Goal: Task Accomplishment & Management: Use online tool/utility

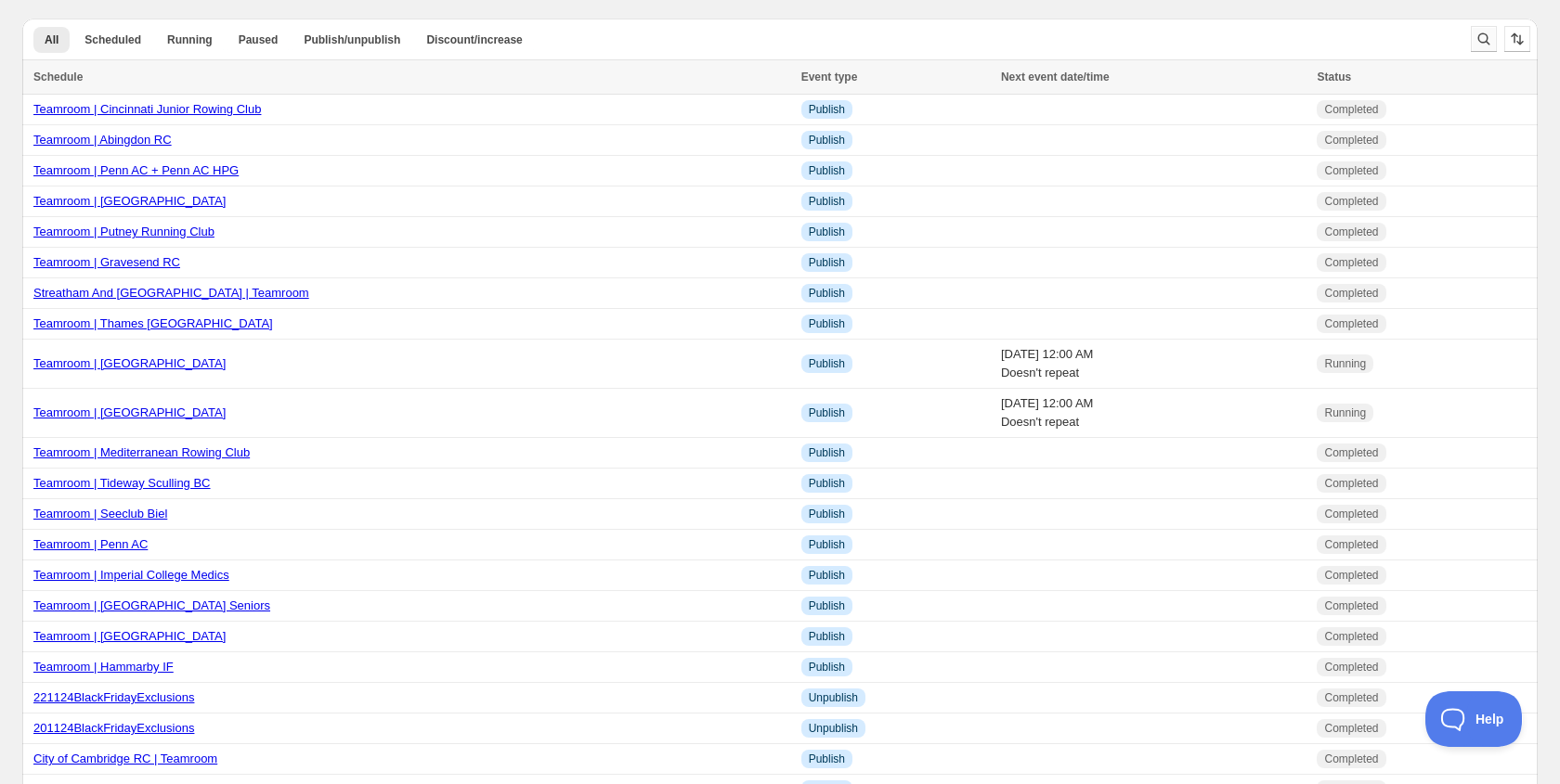
click at [1489, 42] on icon "Search and filter results" at bounding box center [1483, 38] width 18 height 18
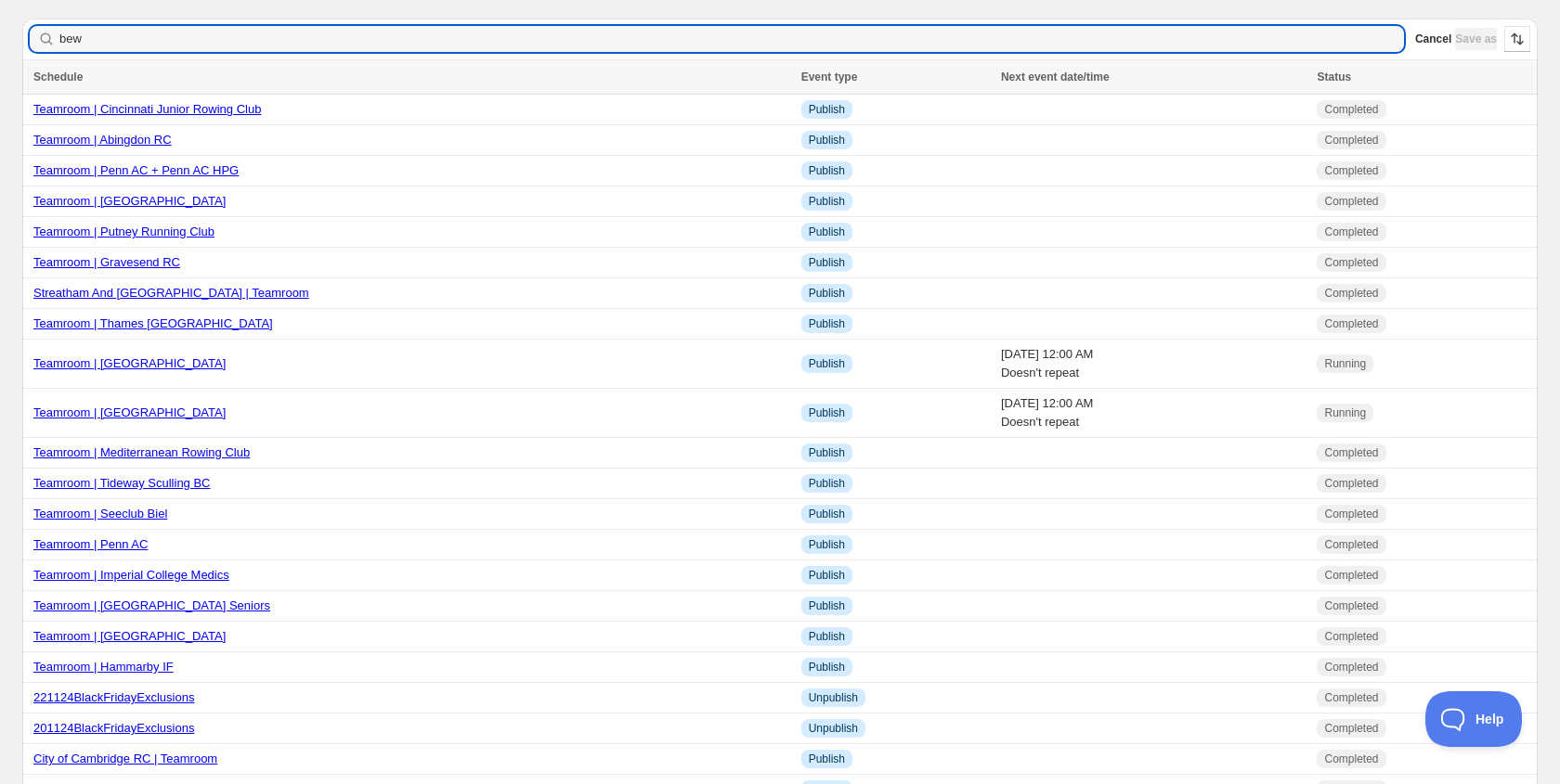
type input "bewl"
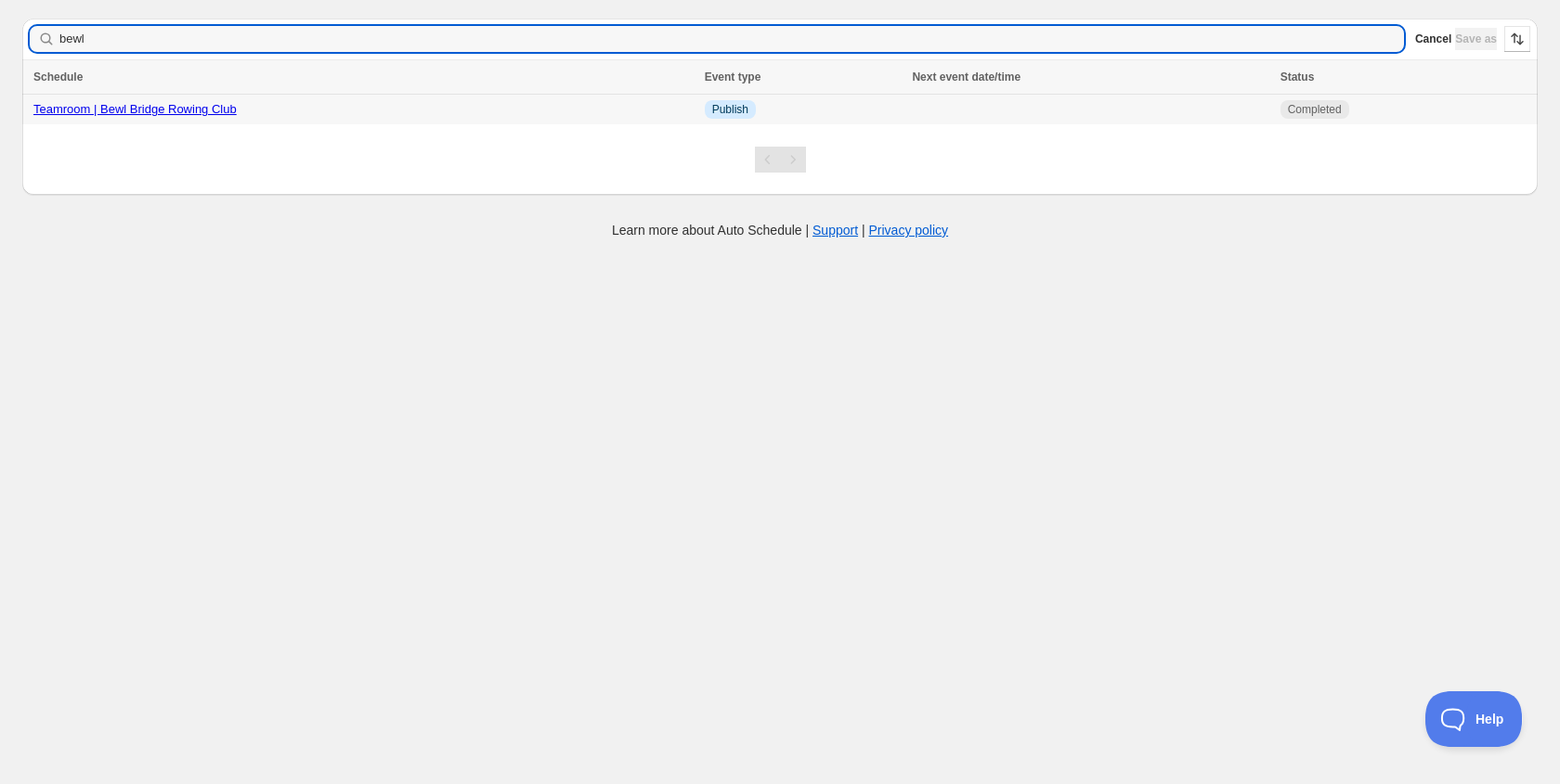
click at [156, 109] on link "Teamroom | Bewl Bridge Rowing Club" at bounding box center [135, 108] width 204 height 14
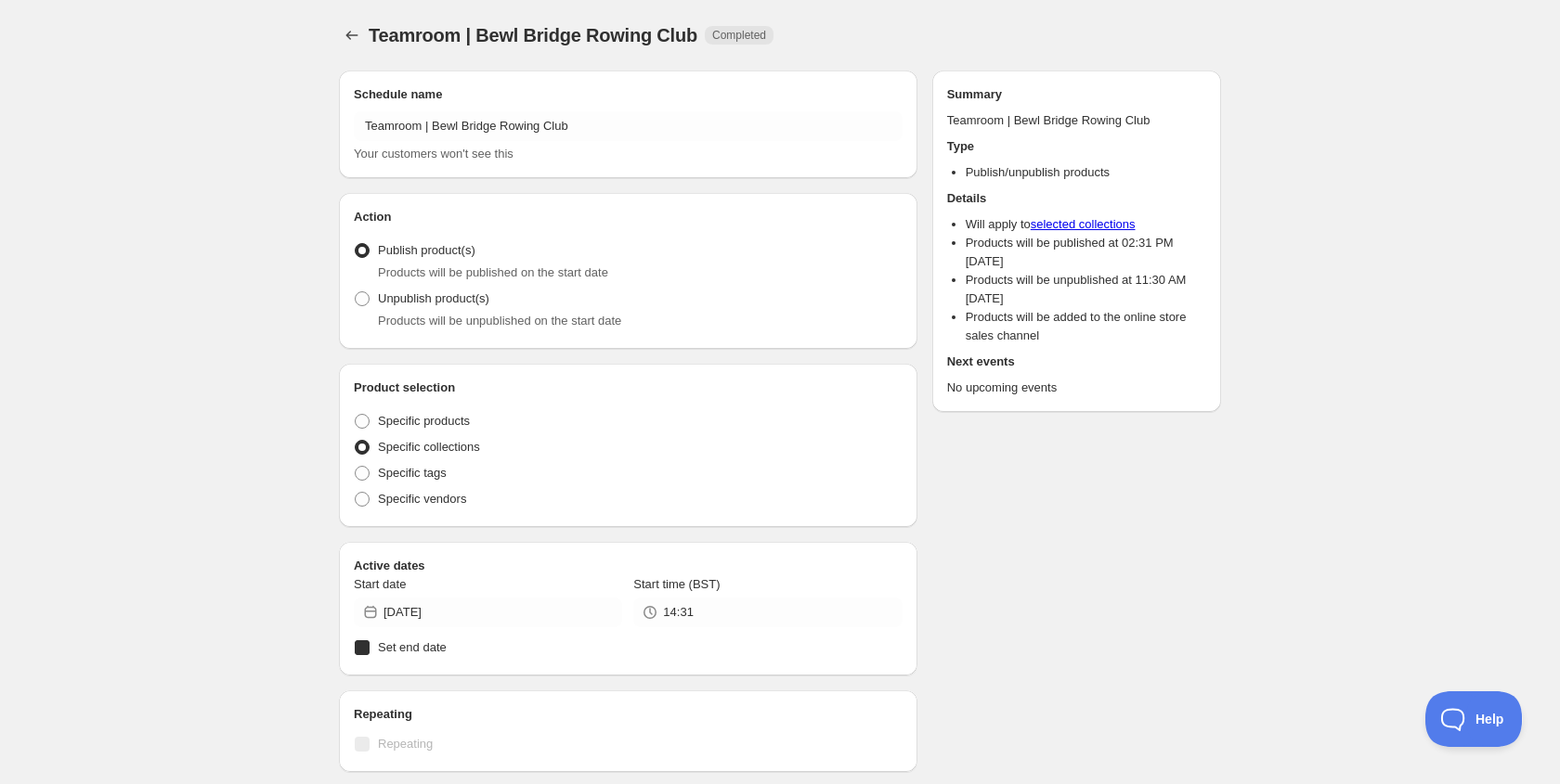
radio input "true"
checkbox input "true"
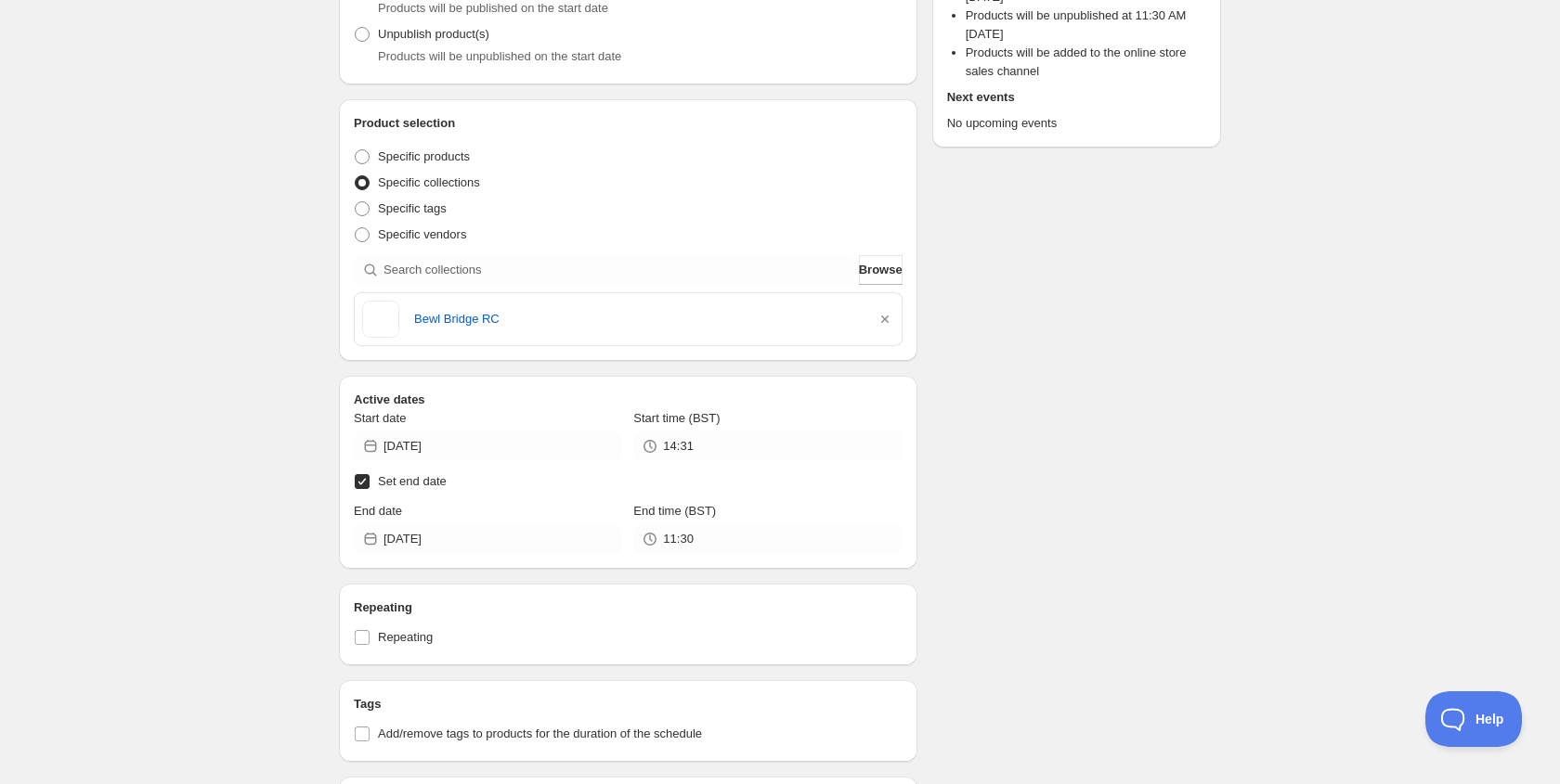
scroll to position [271, 0]
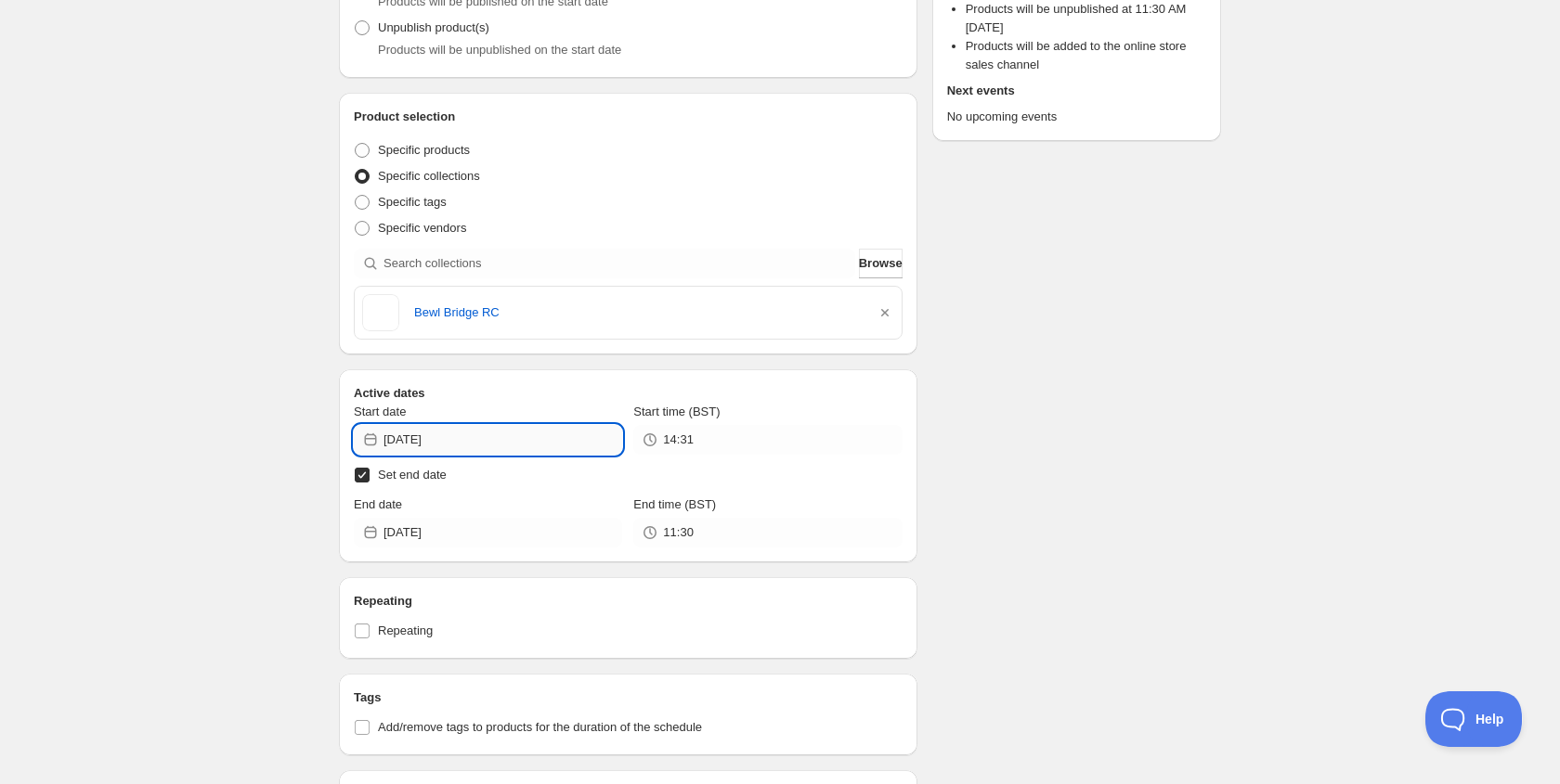
click at [477, 431] on input "[DATE]" at bounding box center [502, 440] width 239 height 30
click at [593, 474] on icon "Show next month, November 2024" at bounding box center [597, 483] width 18 height 18
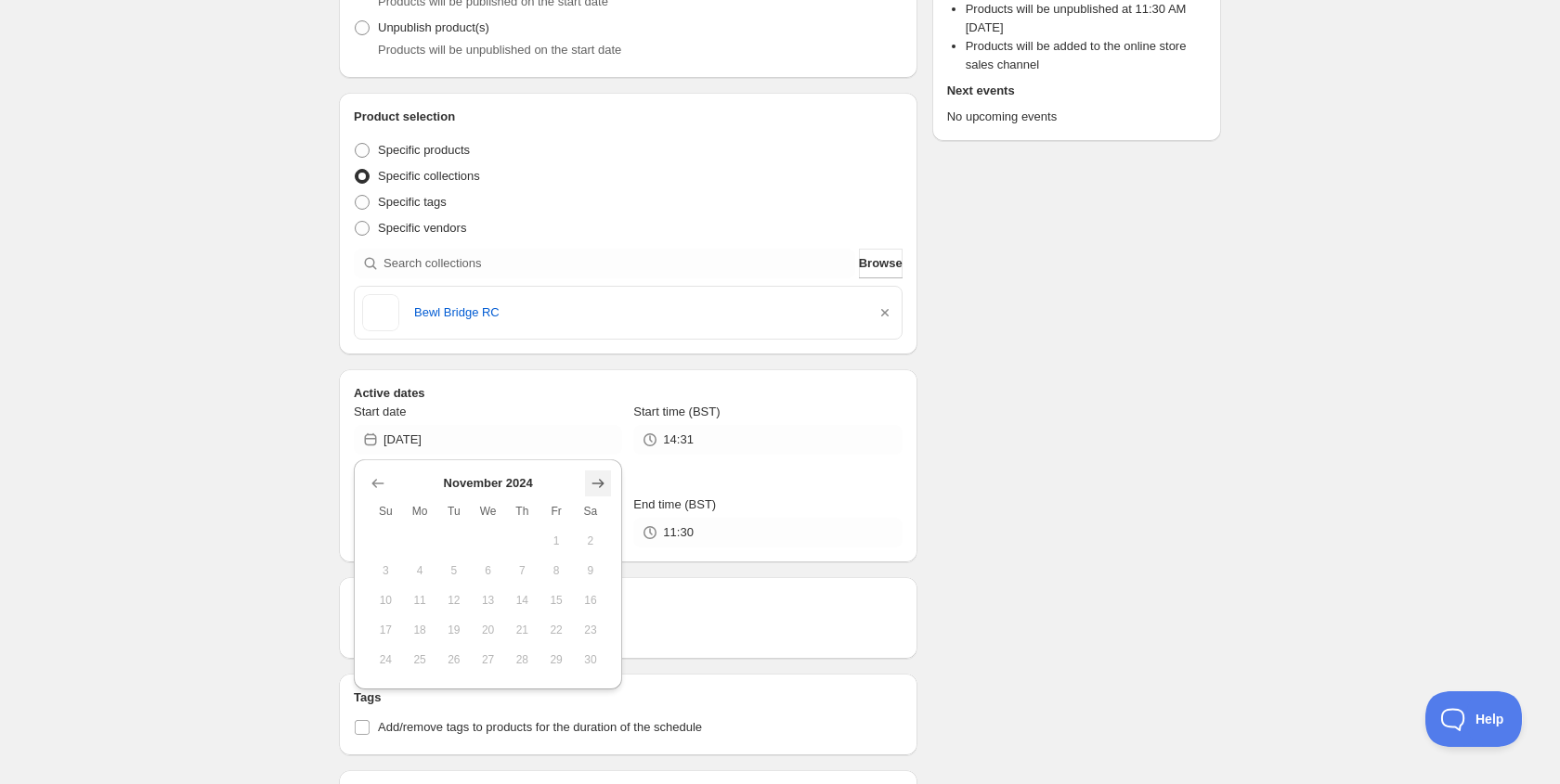
click at [603, 479] on icon "Show next month, December 2024" at bounding box center [597, 483] width 18 height 18
click at [603, 479] on icon "Show next month, January 2025" at bounding box center [597, 483] width 18 height 18
click at [603, 479] on icon "Show next month, February 2025" at bounding box center [597, 483] width 18 height 18
click at [603, 479] on icon "Show next month, March 2025" at bounding box center [597, 483] width 18 height 18
click at [603, 479] on icon "Show next month, April 2025" at bounding box center [597, 483] width 18 height 18
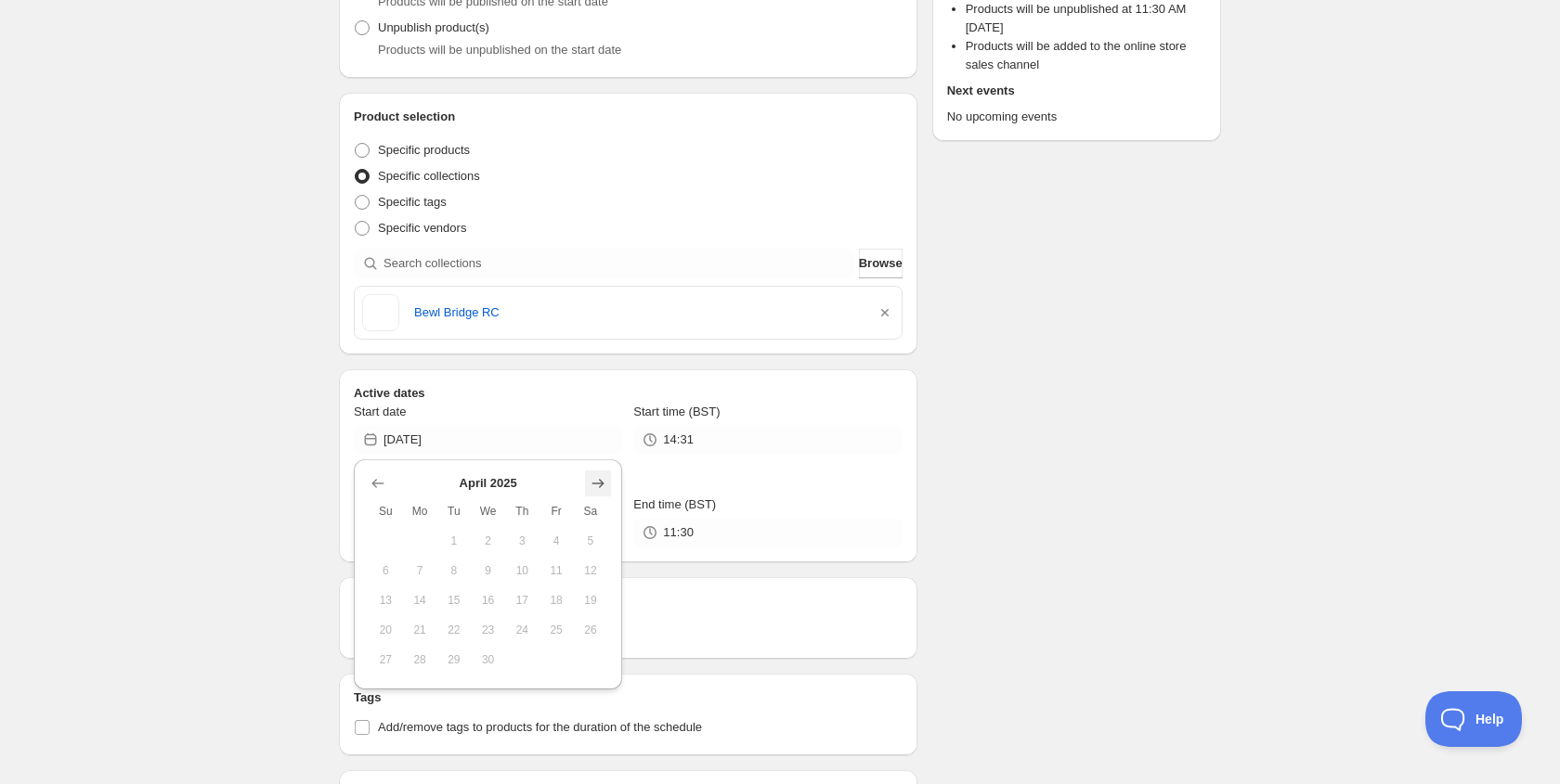
click at [603, 479] on icon "Show next month, May 2025" at bounding box center [597, 483] width 18 height 18
click at [603, 479] on icon "Show next month, June 2025" at bounding box center [597, 483] width 18 height 18
click at [603, 479] on icon "Show next month, July 2025" at bounding box center [597, 483] width 18 height 18
click at [603, 479] on icon "Show next month, August 2025" at bounding box center [597, 483] width 18 height 18
click at [603, 479] on icon "Show next month, September 2025" at bounding box center [597, 483] width 18 height 18
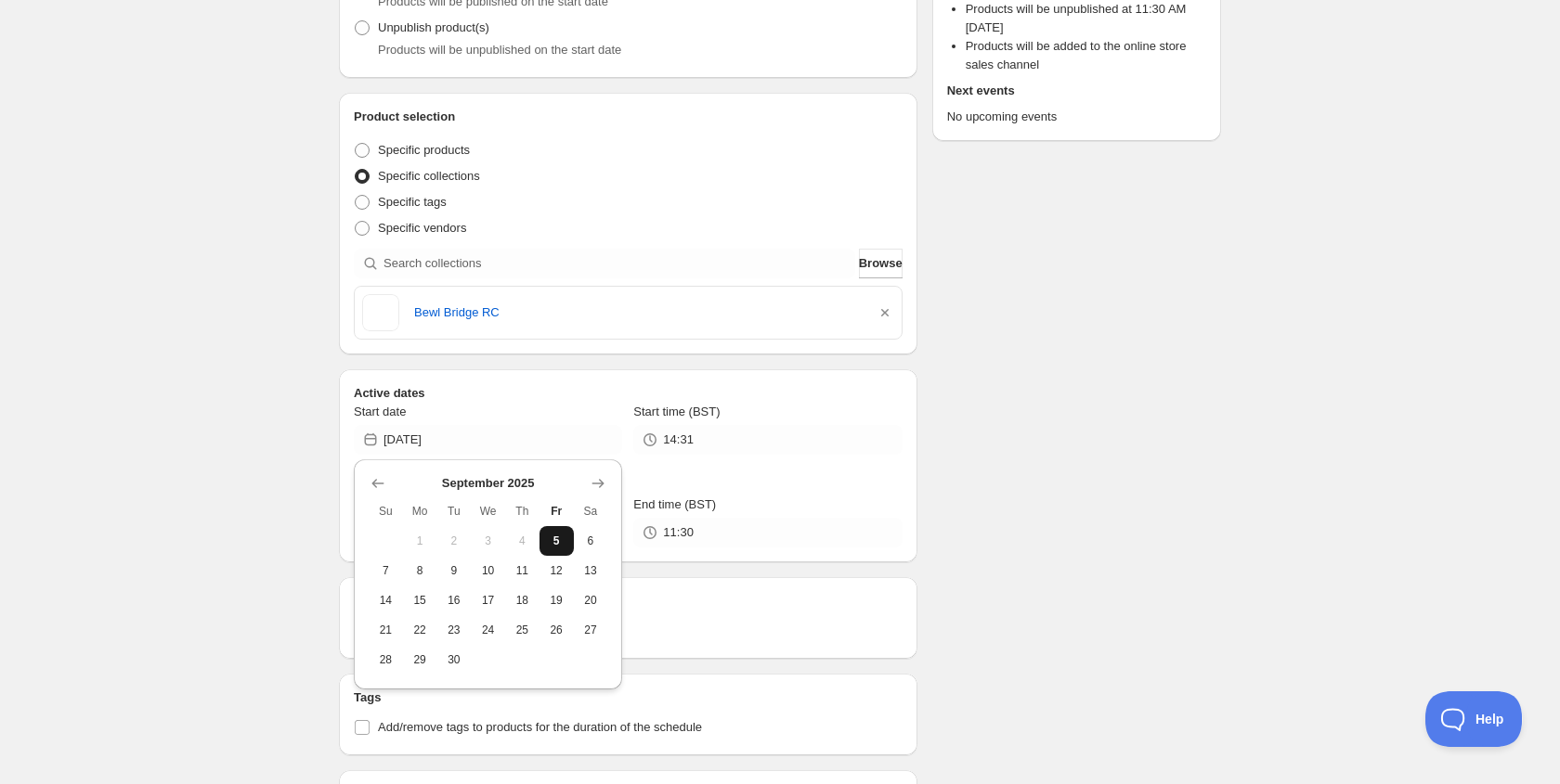
click at [555, 530] on button "5" at bounding box center [557, 540] width 35 height 30
type input "[DATE]"
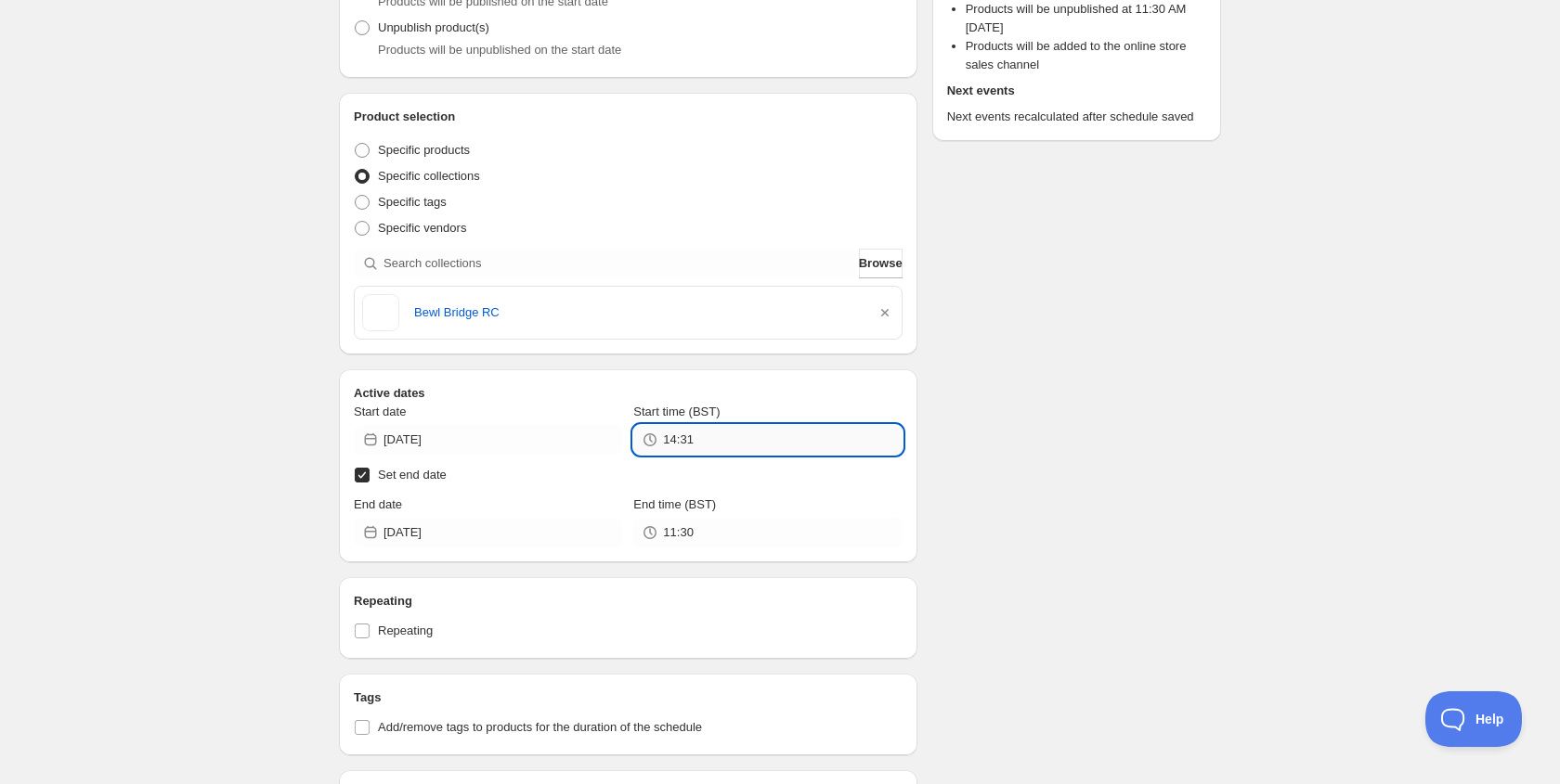
click at [701, 439] on input "14:31" at bounding box center [781, 440] width 239 height 30
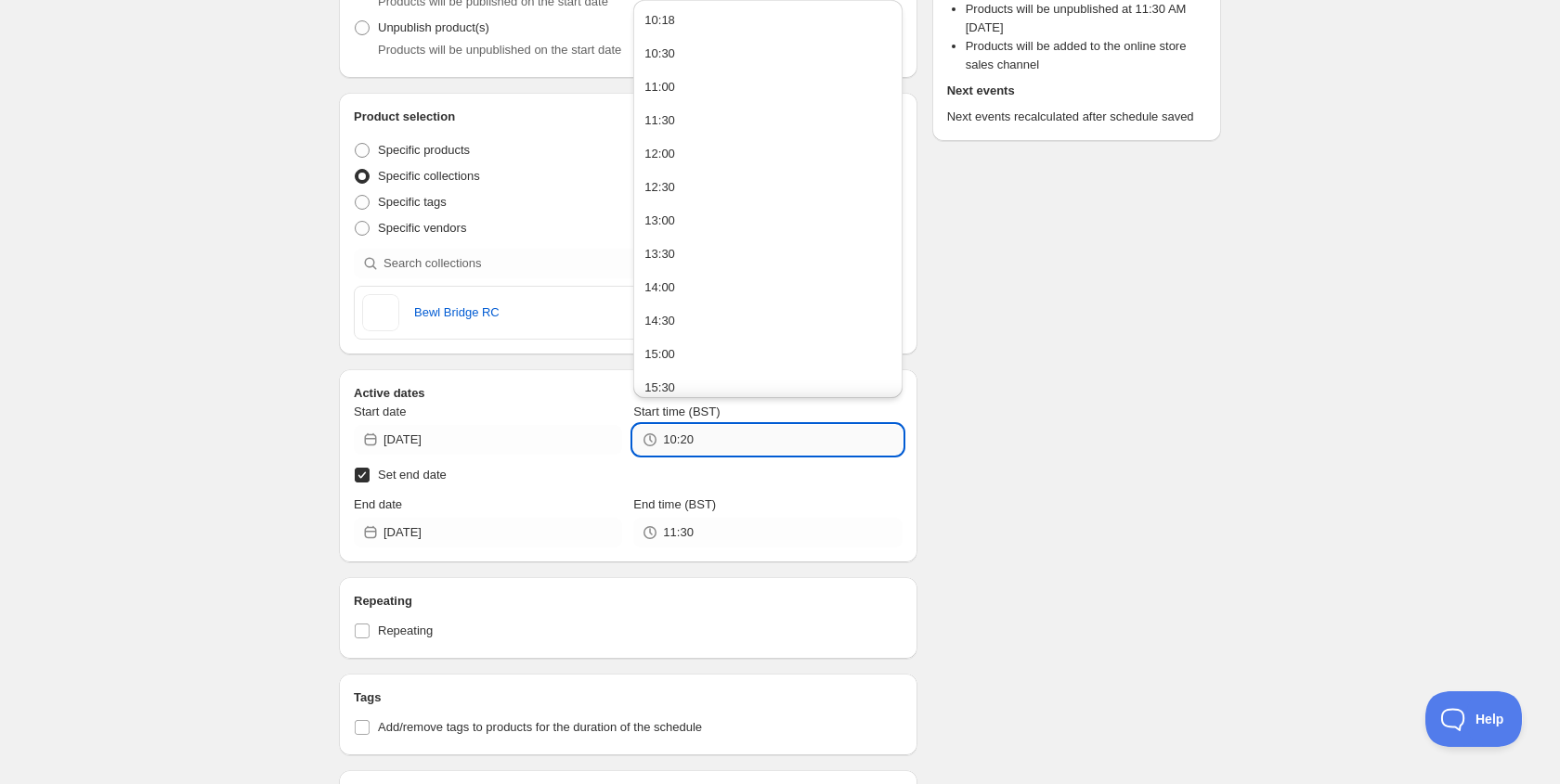
type input "10:20"
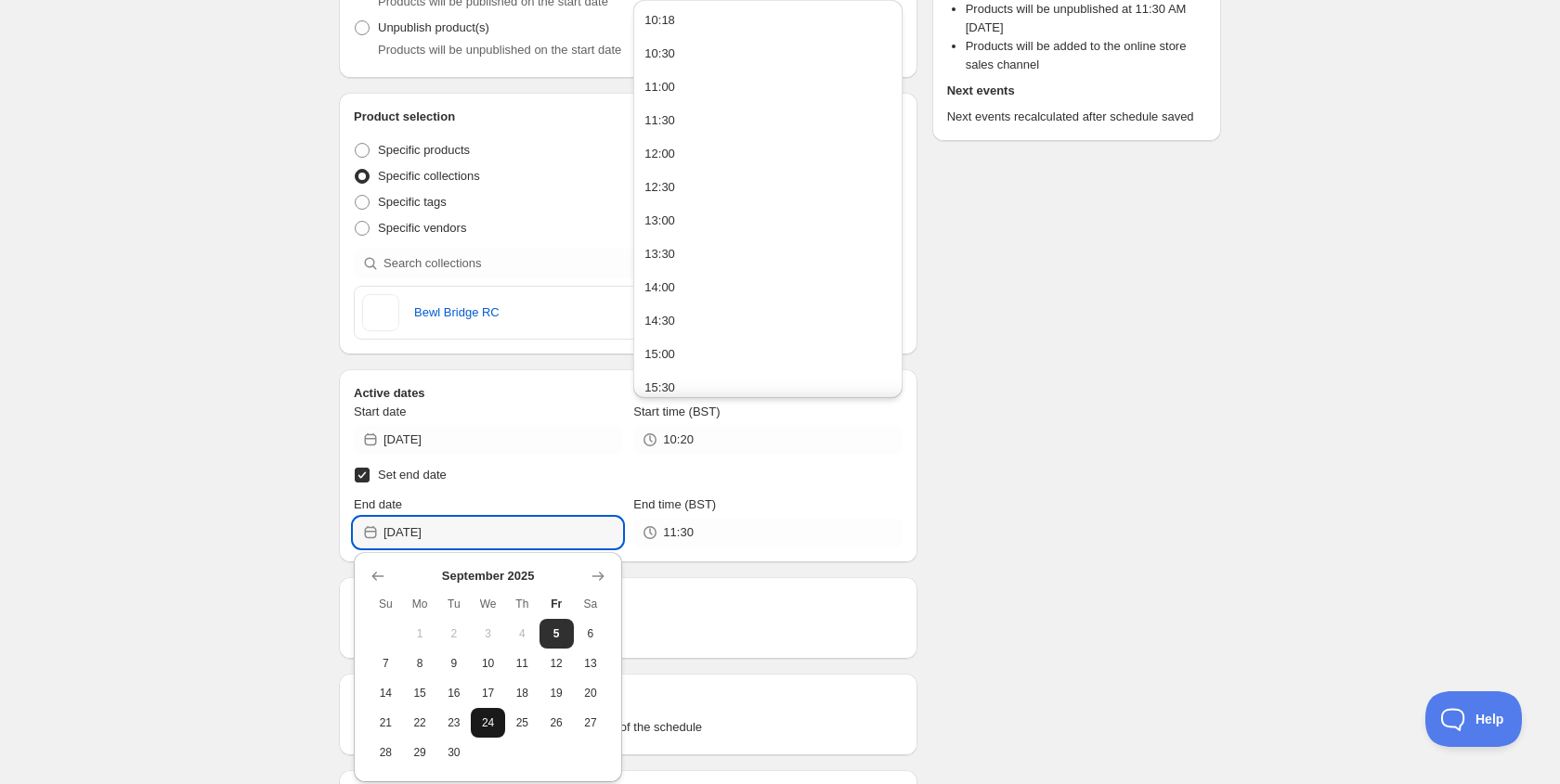
click at [487, 719] on span "24" at bounding box center [488, 723] width 19 height 14
type input "[DATE]"
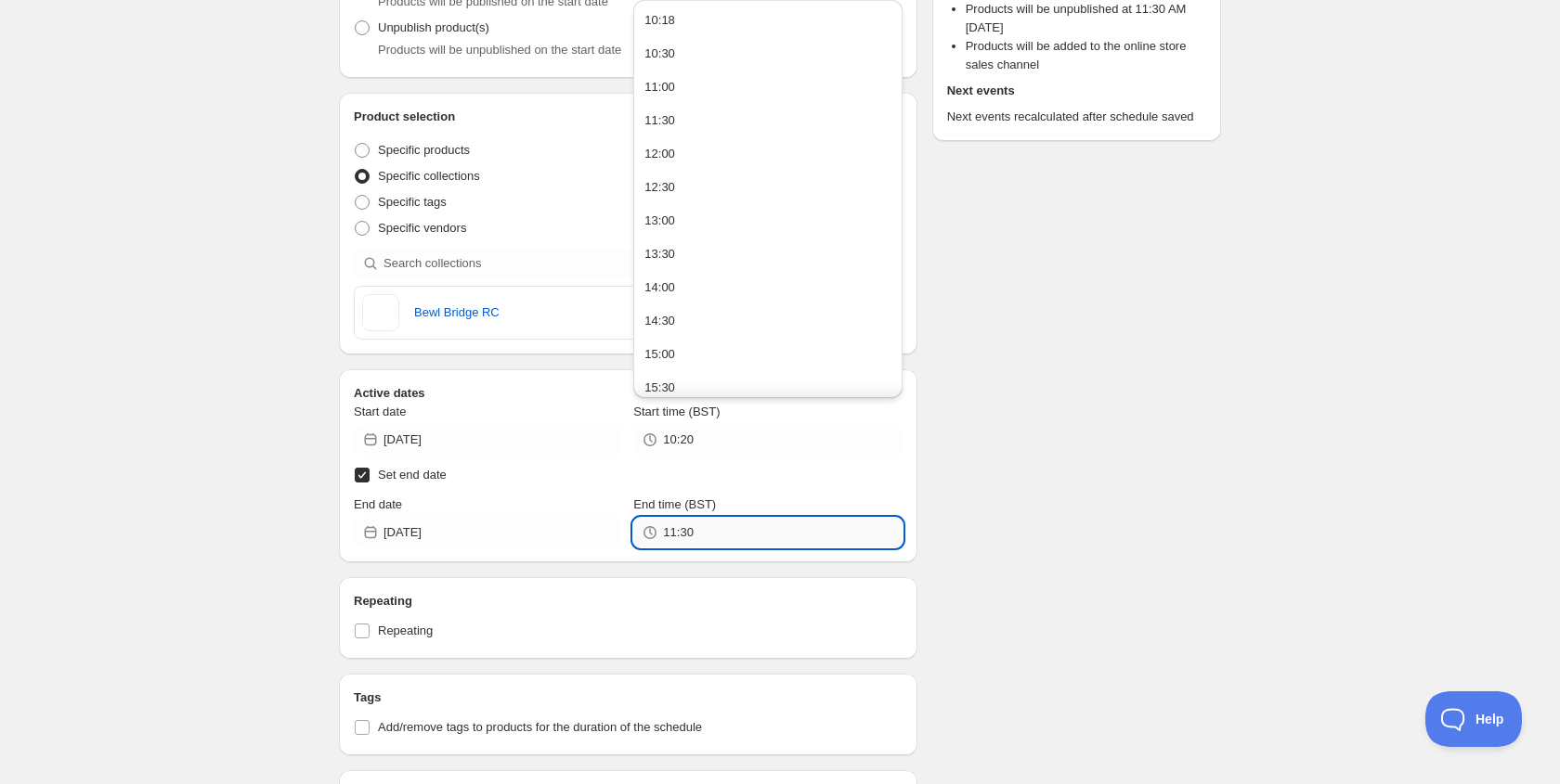
click at [679, 532] on input "11:30" at bounding box center [781, 533] width 239 height 30
click at [672, 52] on div "00:00" at bounding box center [660, 47] width 31 height 18
type input "00:00"
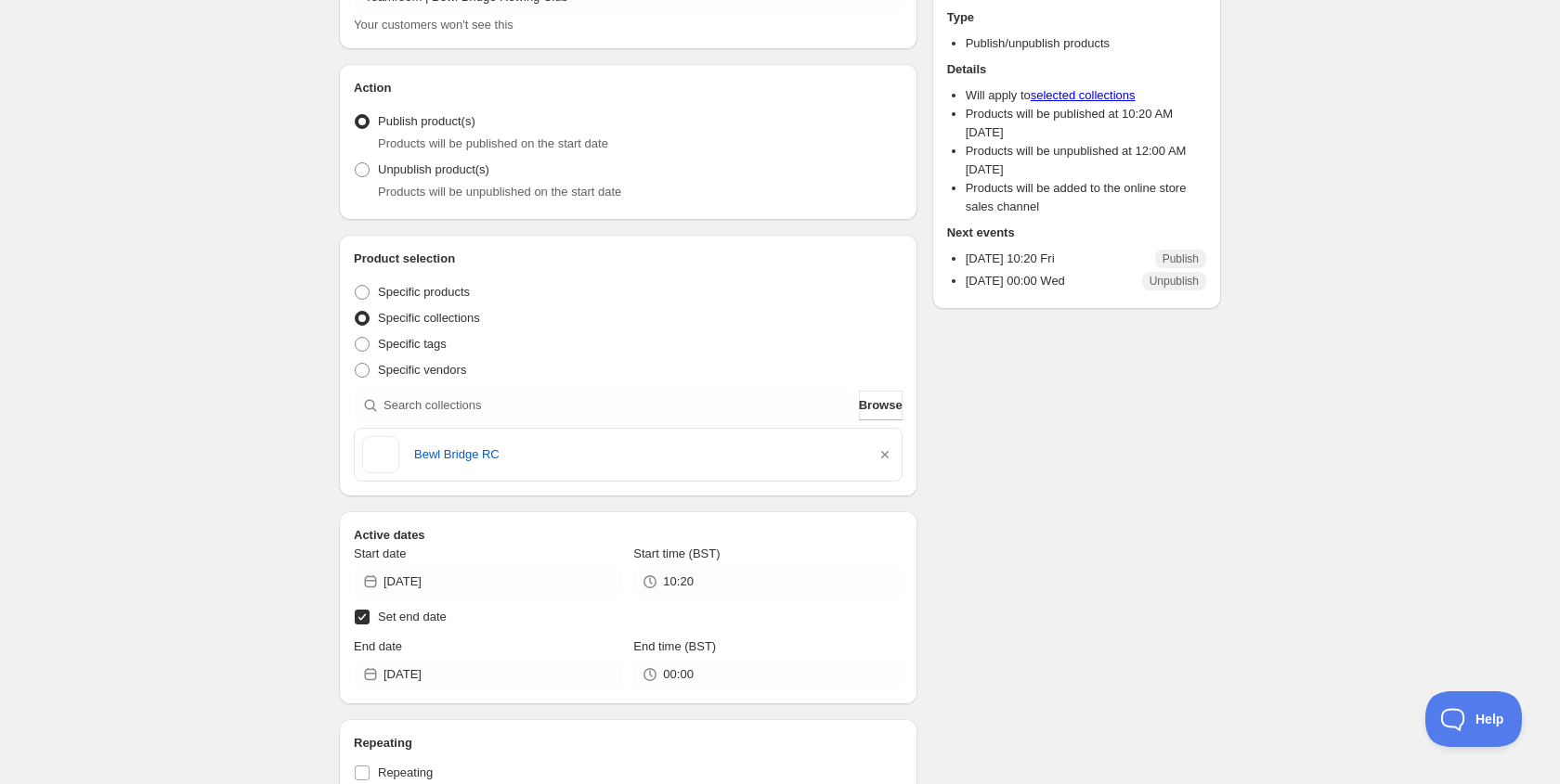
scroll to position [0, 0]
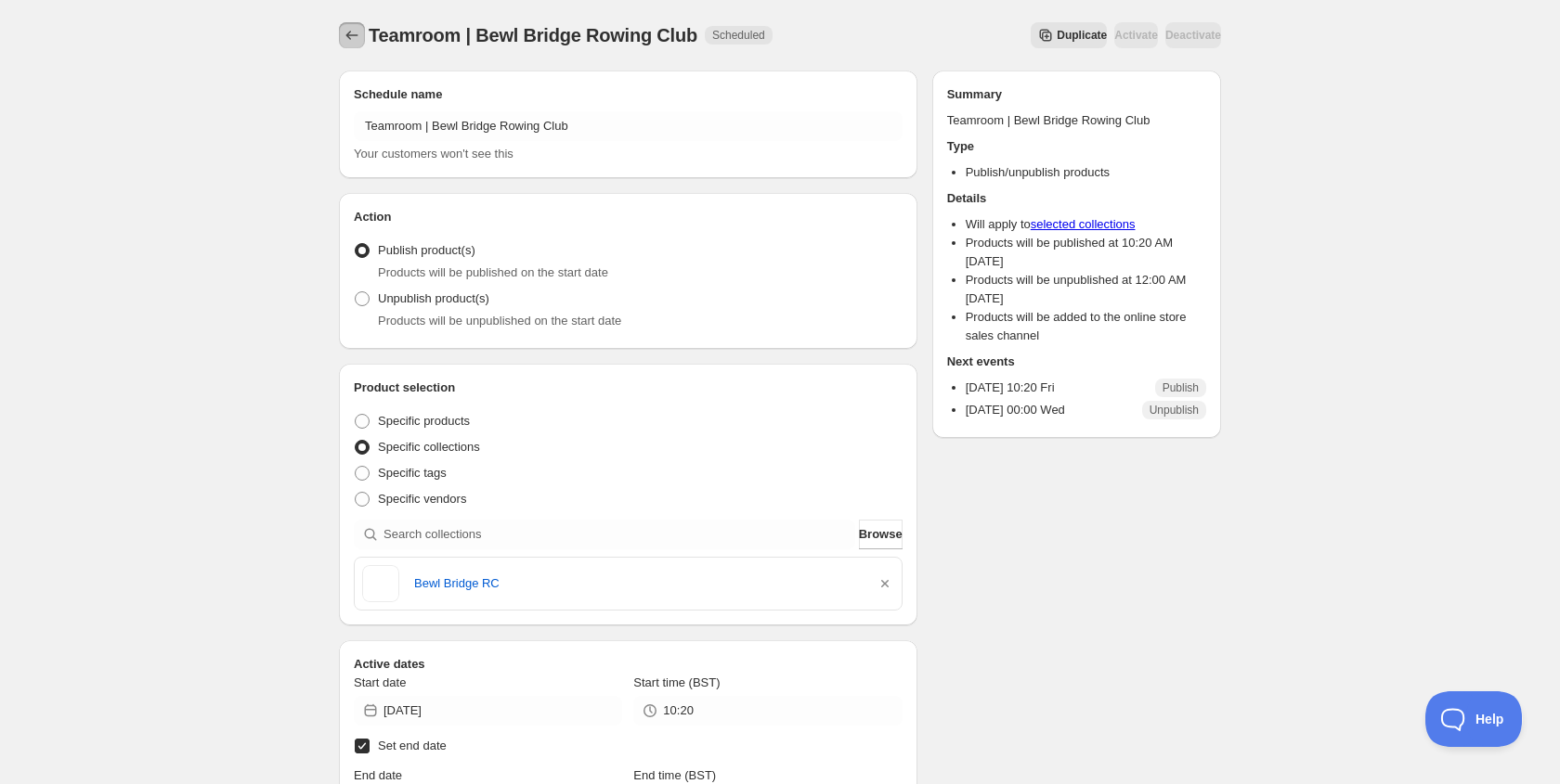
click at [346, 39] on icon "Schedules" at bounding box center [351, 35] width 18 height 18
